Goal: Information Seeking & Learning: Find specific fact

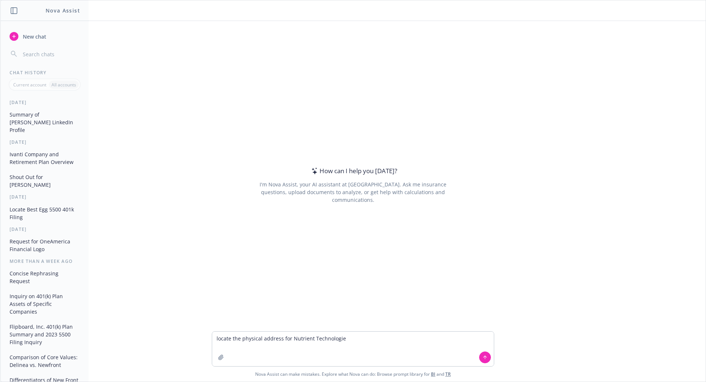
type textarea "locate the physical address for Nutrient Technologies"
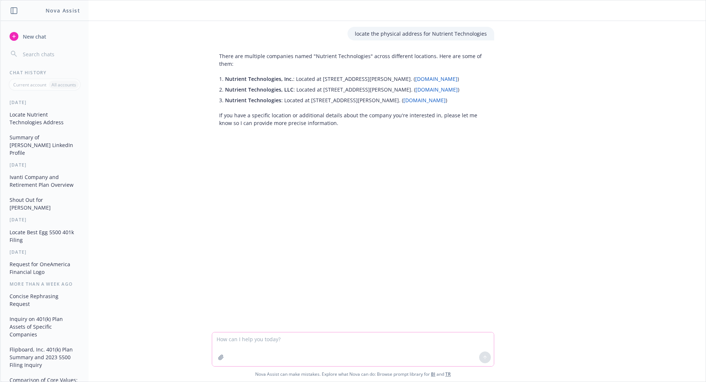
click at [277, 340] on textarea at bounding box center [353, 349] width 282 height 34
click at [277, 340] on textarea "just ex" at bounding box center [353, 349] width 282 height 35
type textarea "just use the ca address and make it 3 lines like a standard address"
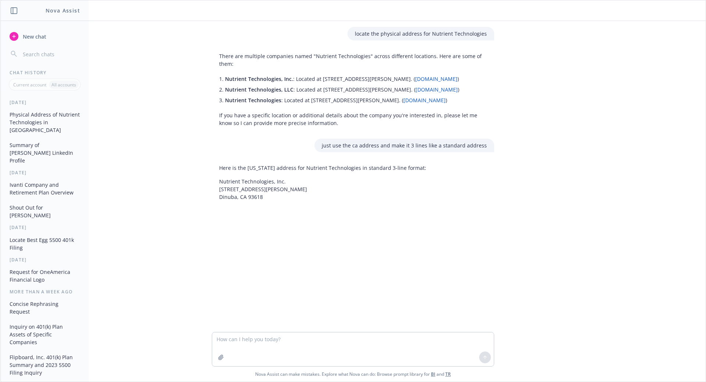
click at [265, 198] on p "Nutrient Technologies, Inc. [STREET_ADDRESS][PERSON_NAME]" at bounding box center [322, 189] width 207 height 23
drag, startPoint x: 265, startPoint y: 198, endPoint x: 219, endPoint y: 182, distance: 48.5
click at [219, 182] on p "Nutrient Technologies, Inc. [STREET_ADDRESS][PERSON_NAME]" at bounding box center [322, 189] width 207 height 23
copy p "Nutrient Technologies, Inc. [STREET_ADDRESS][PERSON_NAME]"
